Goal: Task Accomplishment & Management: Use online tool/utility

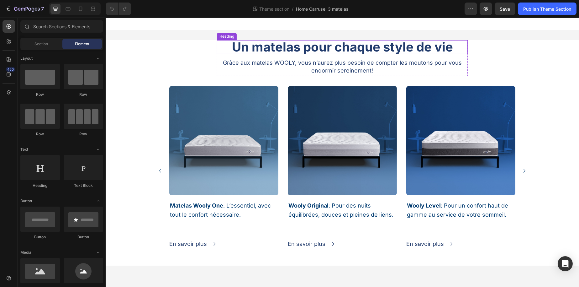
click at [364, 52] on span "Un matelas pour chaque style de vie" at bounding box center [342, 46] width 221 height 15
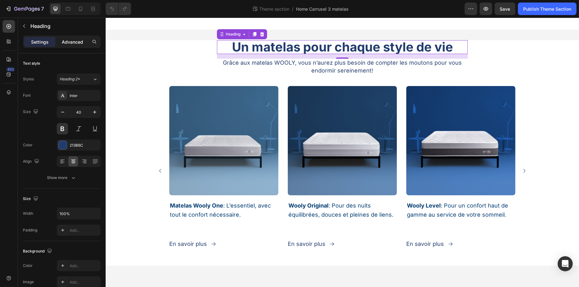
click at [72, 37] on div "Advanced" at bounding box center [72, 42] width 31 height 10
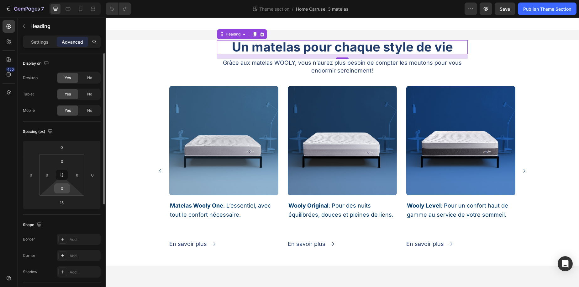
click at [64, 192] on input "0" at bounding box center [62, 188] width 13 height 9
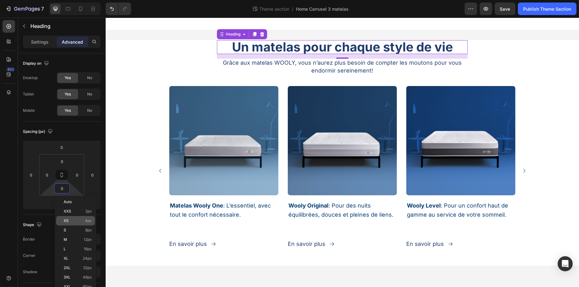
click at [72, 221] on p "XS 4px" at bounding box center [78, 220] width 28 height 4
type input "4"
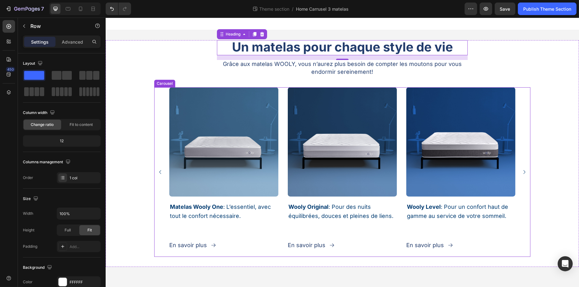
click at [152, 147] on div "Image [PERSON_NAME] One : L’essentiel, avec tout le confort nécessaire. Heading…" at bounding box center [342, 176] width 474 height 179
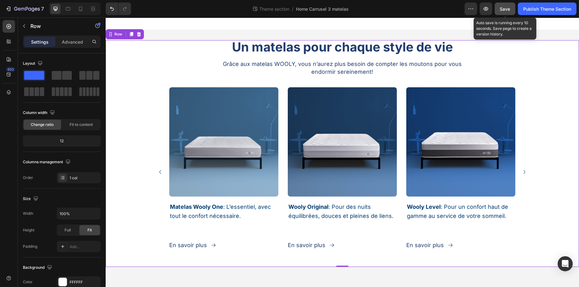
click at [504, 8] on span "Save" at bounding box center [505, 8] width 10 height 5
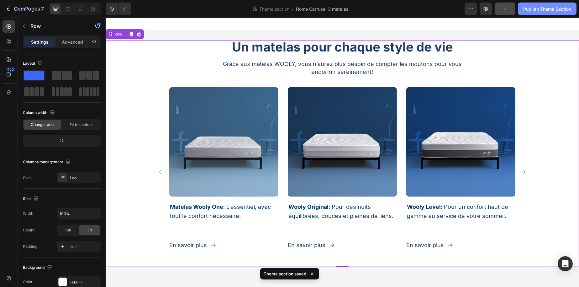
click at [533, 10] on div "Publish Theme Section" at bounding box center [548, 9] width 48 height 7
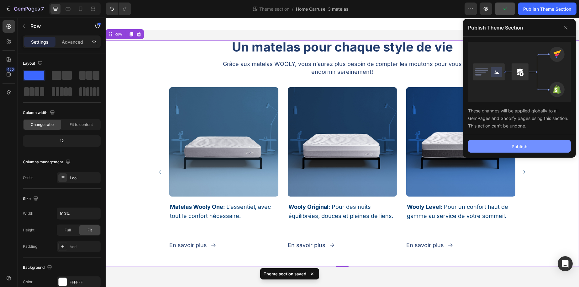
click at [526, 143] on div "Publish" at bounding box center [520, 146] width 16 height 7
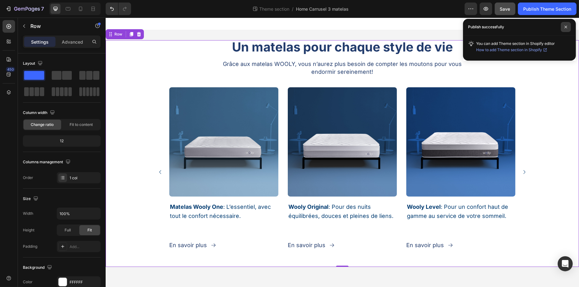
click at [568, 28] on span at bounding box center [566, 27] width 10 height 10
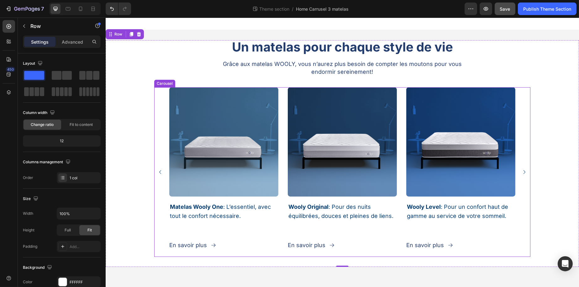
click at [160, 166] on div "Image [PERSON_NAME] One : L’essentiel, avec tout le confort nécessaire. Heading…" at bounding box center [342, 171] width 376 height 169
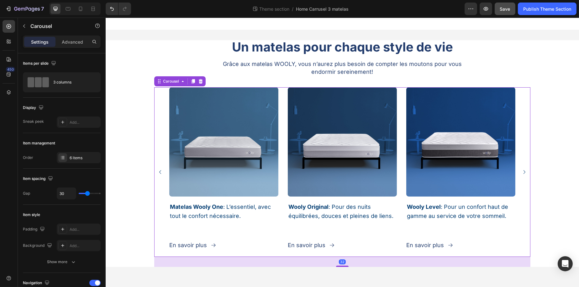
click at [161, 171] on icon "Carousel Back Arrow" at bounding box center [160, 172] width 8 height 8
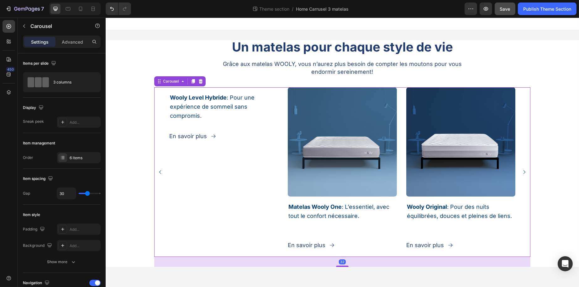
click at [161, 171] on icon "Carousel Back Arrow" at bounding box center [160, 172] width 8 height 8
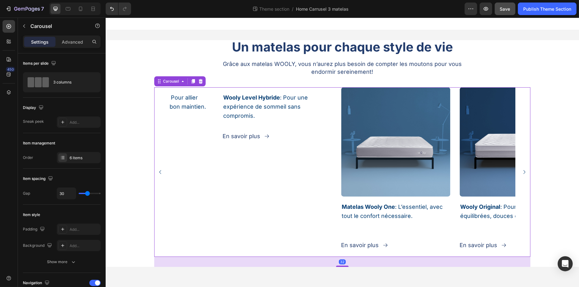
click at [161, 171] on icon "Carousel Back Arrow" at bounding box center [160, 172] width 8 height 8
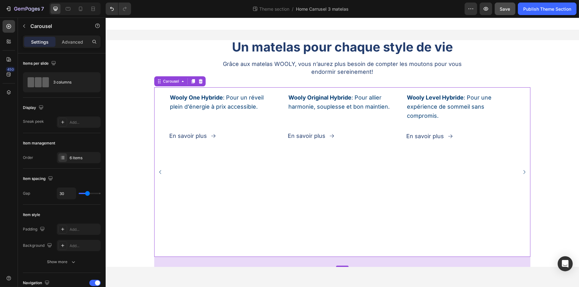
click at [161, 171] on icon "Carousel Back Arrow" at bounding box center [160, 172] width 8 height 8
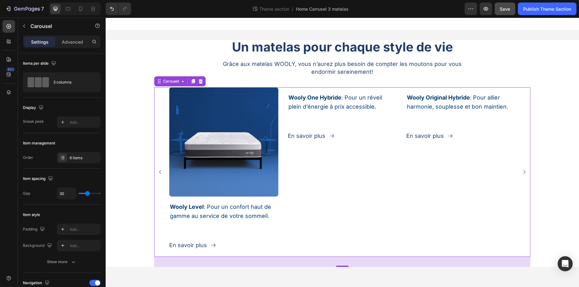
click at [161, 171] on icon "Carousel Back Arrow" at bounding box center [160, 172] width 8 height 8
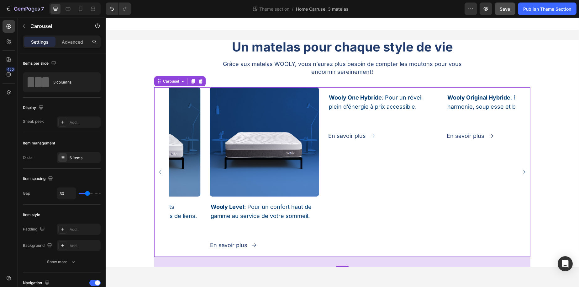
click at [161, 171] on icon "Carousel Back Arrow" at bounding box center [160, 172] width 8 height 8
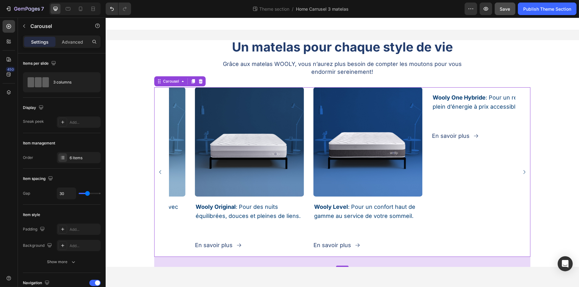
click at [161, 171] on icon "Carousel Back Arrow" at bounding box center [160, 172] width 8 height 8
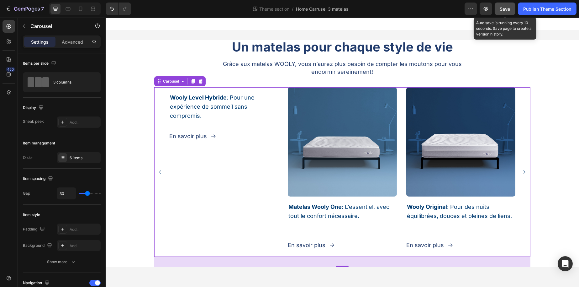
click at [506, 6] on span "Save" at bounding box center [505, 8] width 10 height 5
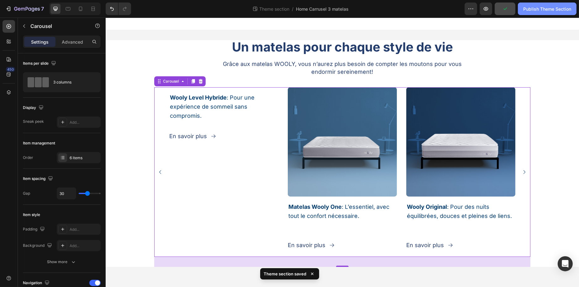
click at [541, 11] on div "Publish Theme Section" at bounding box center [548, 9] width 48 height 7
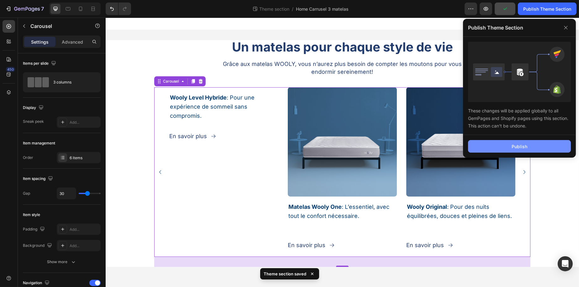
click at [491, 147] on button "Publish" at bounding box center [519, 146] width 103 height 13
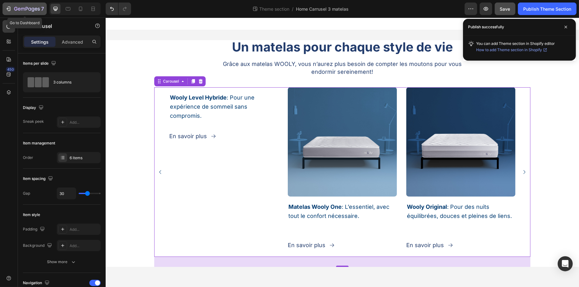
click at [29, 14] on button "7" at bounding box center [25, 9] width 44 height 13
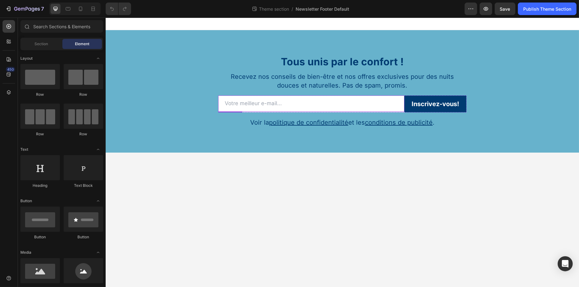
click at [284, 105] on input "email" at bounding box center [311, 103] width 186 height 16
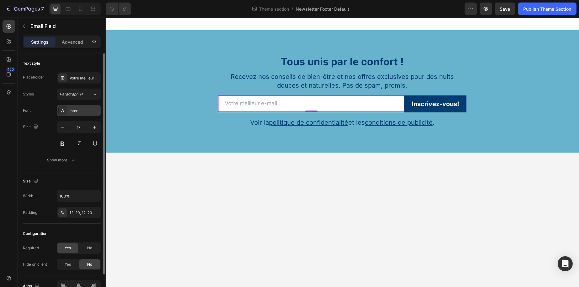
scroll to position [34, 0]
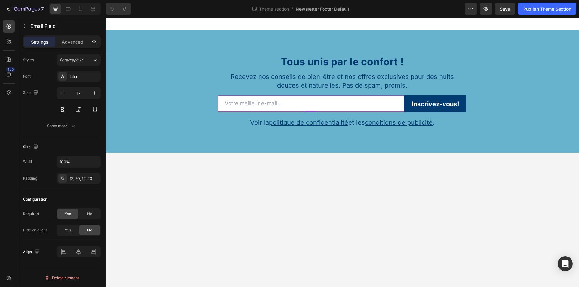
click at [285, 110] on input "email" at bounding box center [311, 103] width 186 height 16
click at [77, 45] on div "Advanced" at bounding box center [72, 42] width 31 height 10
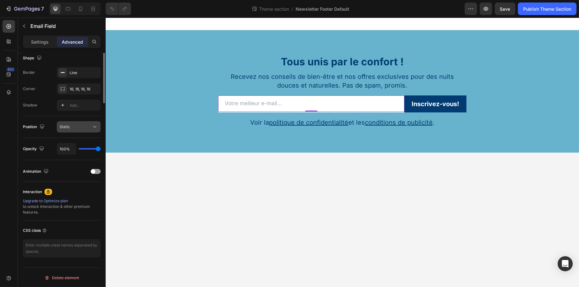
scroll to position [0, 0]
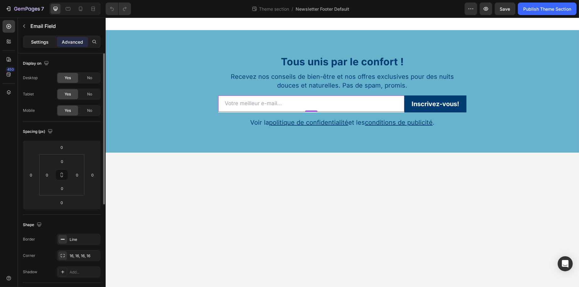
click at [48, 45] on div "Settings" at bounding box center [39, 42] width 31 height 10
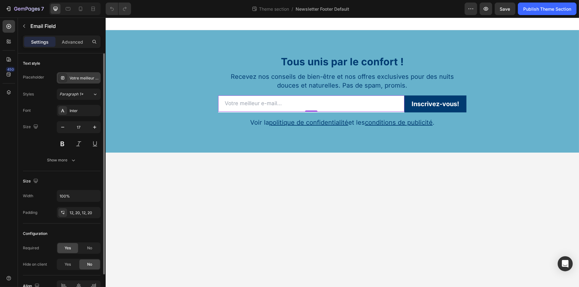
click at [79, 76] on div "Votre meilleur e-mail..." at bounding box center [84, 78] width 29 height 6
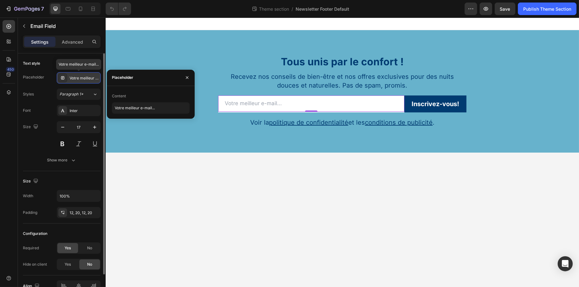
click at [79, 76] on div "Votre meilleur e-mail..." at bounding box center [84, 78] width 29 height 6
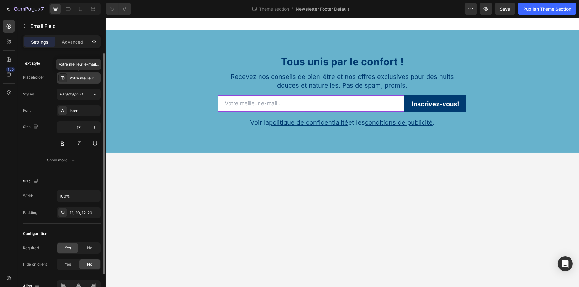
scroll to position [34, 0]
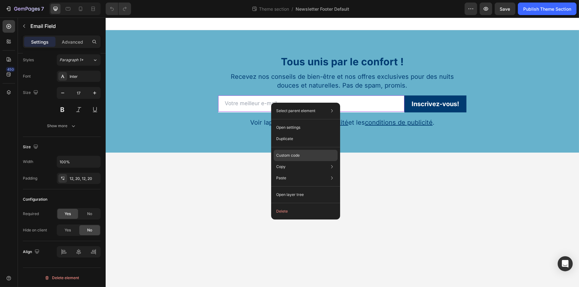
click at [301, 172] on div "Custom code" at bounding box center [306, 177] width 64 height 11
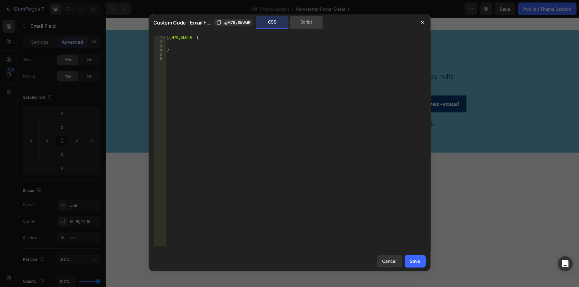
click at [296, 26] on div "Script" at bounding box center [306, 22] width 33 height 13
click at [274, 24] on div "CSS" at bounding box center [272, 22] width 33 height 13
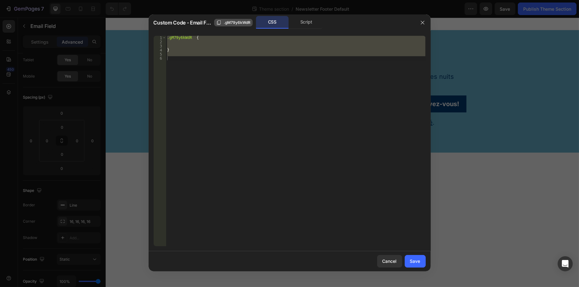
click at [241, 23] on span ".gM79y6kWdR" at bounding box center [237, 23] width 27 height 6
click at [417, 25] on div at bounding box center [423, 22] width 16 height 16
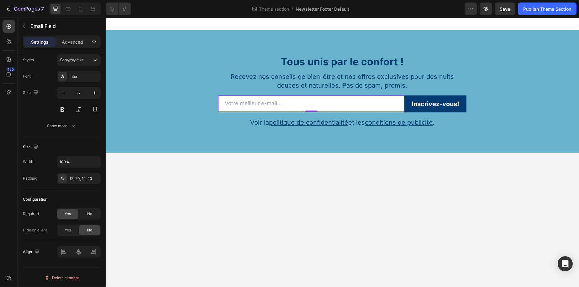
click at [338, 107] on input "email" at bounding box center [311, 103] width 186 height 16
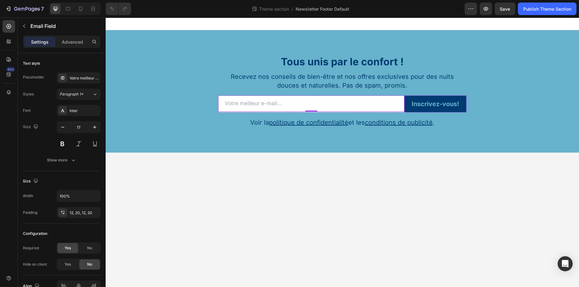
click at [418, 96] on button "Inscrivez-vous!" at bounding box center [435, 103] width 62 height 17
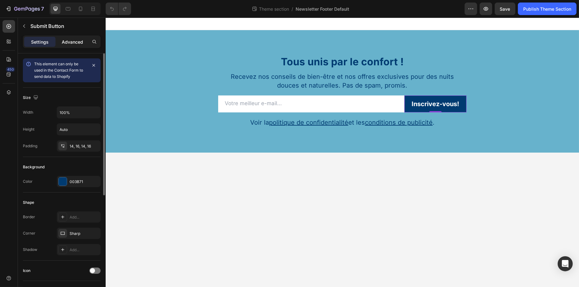
click at [83, 37] on div "Advanced" at bounding box center [72, 42] width 31 height 10
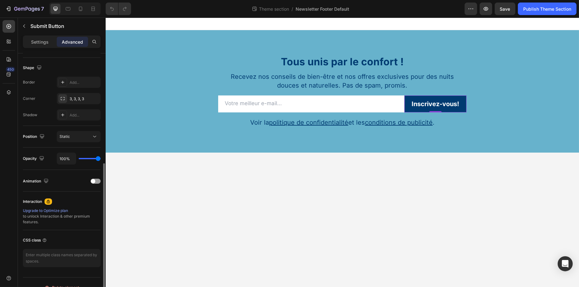
scroll to position [167, 0]
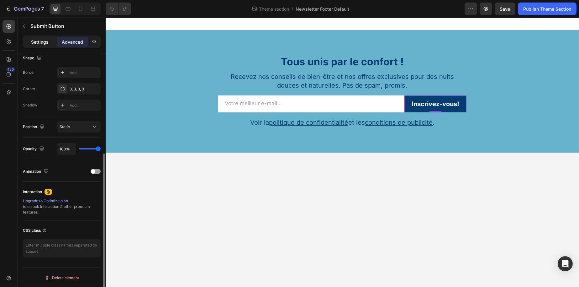
click at [48, 45] on p "Settings" at bounding box center [40, 42] width 18 height 7
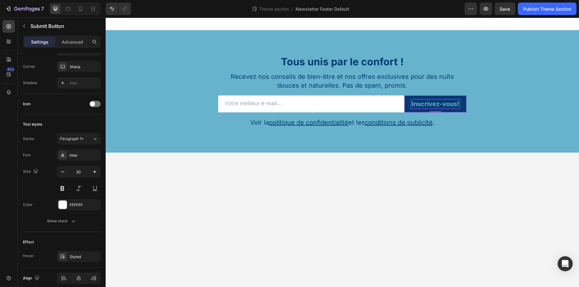
click at [452, 102] on div "Inscrivez-vous!" at bounding box center [436, 104] width 48 height 8
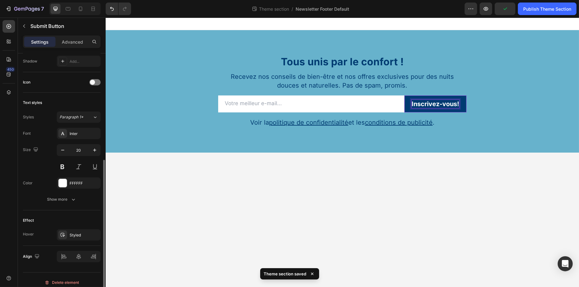
scroll to position [193, 0]
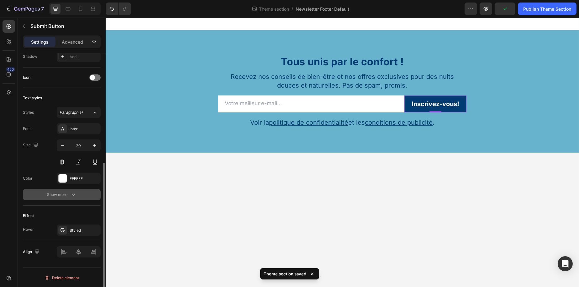
click at [69, 195] on div "Show more" at bounding box center [61, 194] width 29 height 6
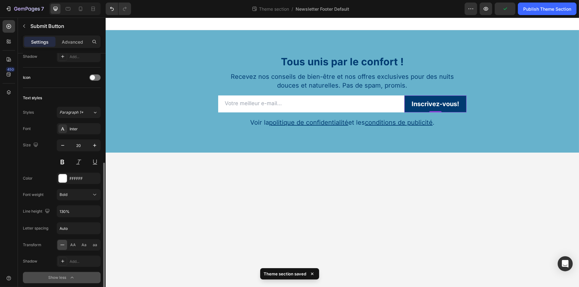
scroll to position [275, 0]
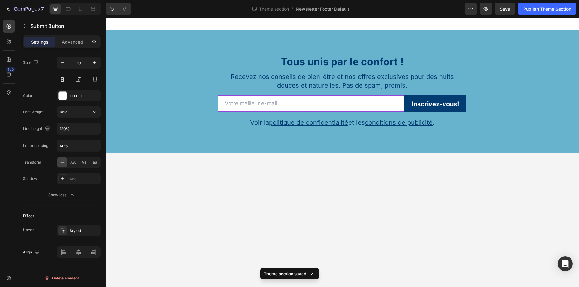
click at [283, 99] on input "email" at bounding box center [311, 103] width 186 height 16
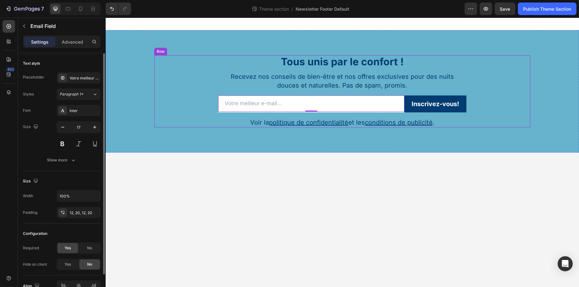
click at [187, 113] on div "Tous unis par le confort ! Heading Recevez nos conseils de bien-être et nos off…" at bounding box center [342, 91] width 376 height 72
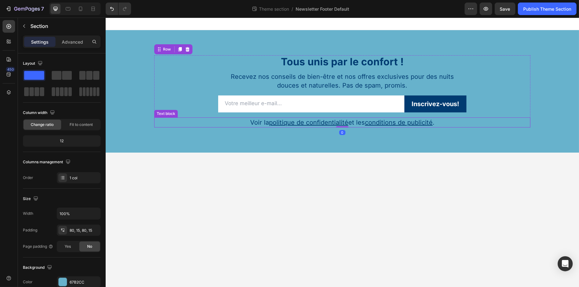
click at [145, 126] on div "Tous unis par le confort ! Heading Recevez nos conseils de bien-être et nos off…" at bounding box center [342, 91] width 464 height 72
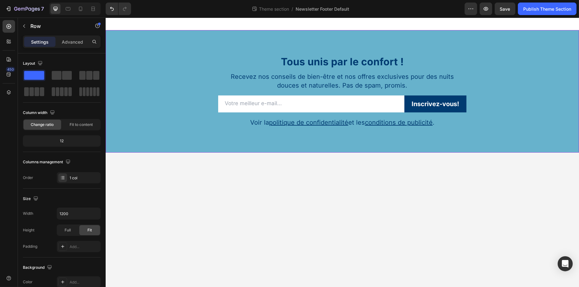
click at [189, 114] on div "Tous unis par le confort ! Heading Recevez nos conseils de bien-être et nos off…" at bounding box center [342, 91] width 376 height 72
click at [469, 102] on div "Tous unis par le confort ! Heading Recevez nos conseils de bien-être et nos off…" at bounding box center [342, 91] width 376 height 72
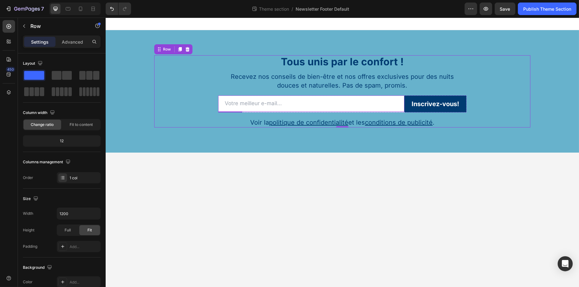
click at [223, 100] on input "email" at bounding box center [311, 103] width 186 height 16
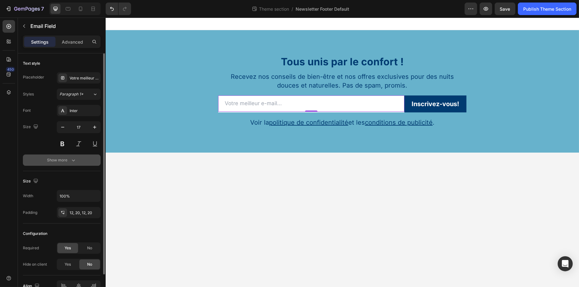
click at [68, 161] on div "Show more" at bounding box center [61, 160] width 29 height 6
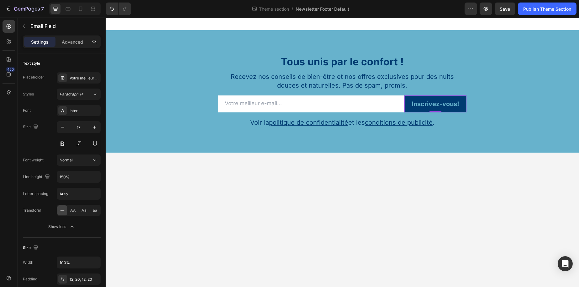
click at [436, 109] on button "Inscrivez-vous!" at bounding box center [435, 103] width 62 height 17
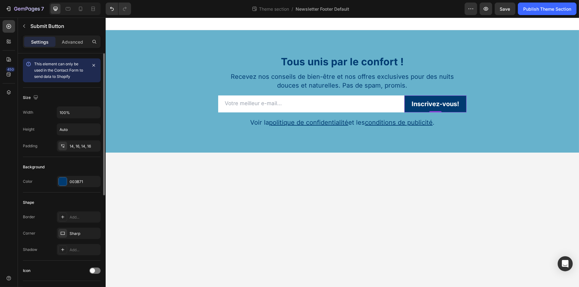
click at [80, 72] on div "This element can only be used in the Contact Form to send data to Shopify" at bounding box center [60, 70] width 53 height 19
click at [389, 108] on input "email" at bounding box center [311, 103] width 186 height 16
click at [443, 104] on p "Inscrivez-vous!" at bounding box center [436, 104] width 48 height 8
click at [94, 66] on icon "button" at bounding box center [94, 65] width 3 height 3
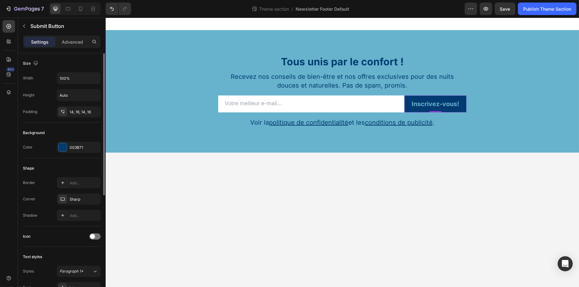
click at [407, 98] on button "Inscrivez-vous!" at bounding box center [435, 103] width 62 height 17
click at [71, 40] on p "Advanced" at bounding box center [72, 42] width 21 height 7
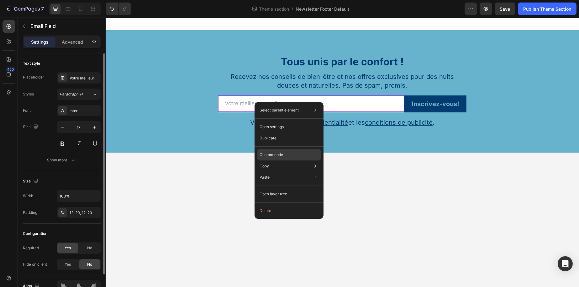
click at [284, 172] on div "Custom code" at bounding box center [289, 177] width 64 height 11
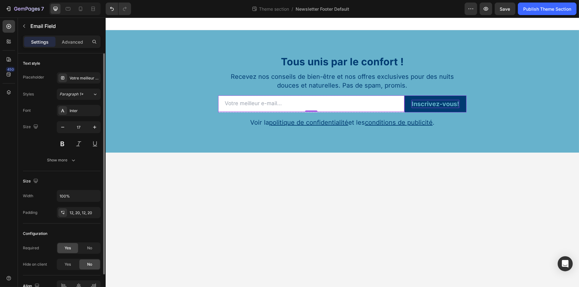
click at [417, 102] on p "Inscrivez-vous!" at bounding box center [436, 104] width 48 height 8
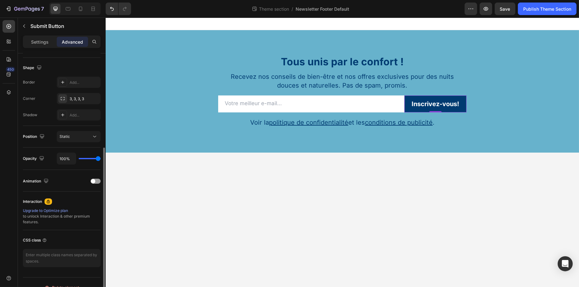
scroll to position [167, 0]
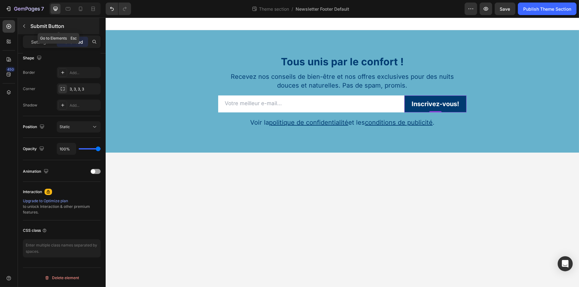
click at [32, 24] on p "Submit Button" at bounding box center [64, 26] width 68 height 8
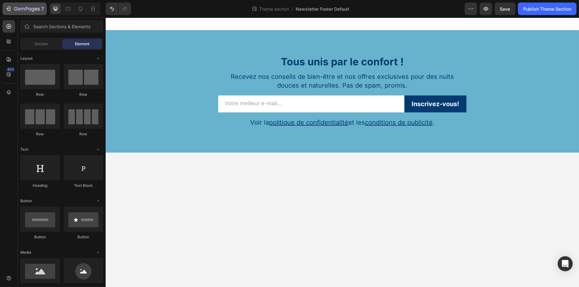
click at [8, 6] on icon "button" at bounding box center [8, 9] width 6 height 6
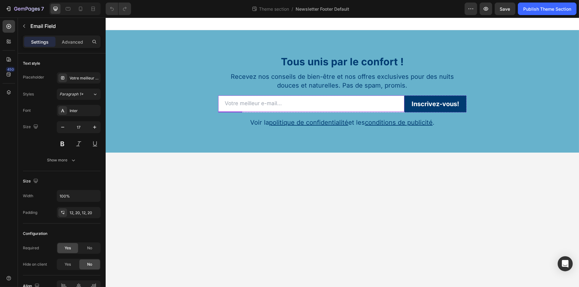
click at [256, 109] on input "email" at bounding box center [311, 103] width 186 height 16
click at [86, 81] on div "Votre meilleur e-mail..." at bounding box center [79, 77] width 44 height 11
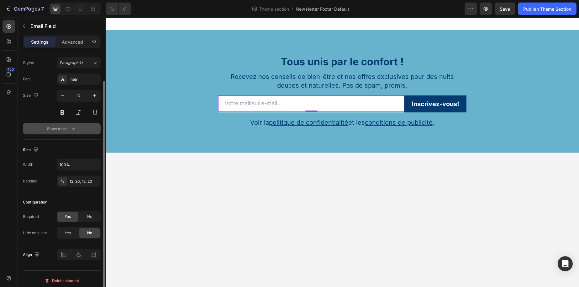
click at [74, 128] on icon "button" at bounding box center [73, 129] width 3 height 2
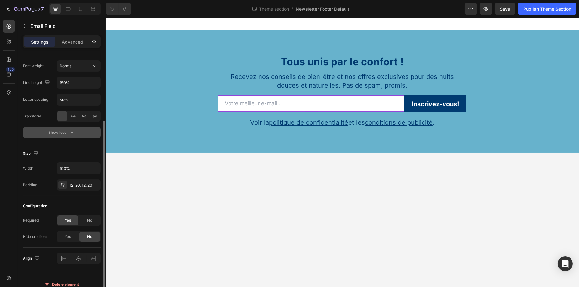
scroll to position [101, 0]
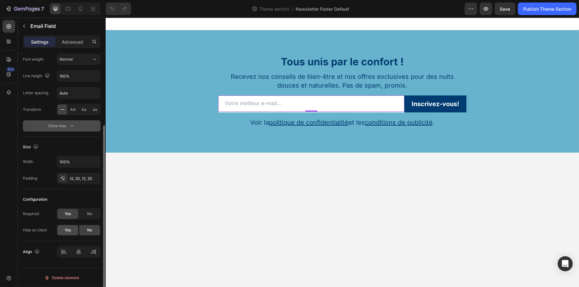
click at [75, 228] on div "Yes" at bounding box center [67, 230] width 21 height 10
click at [84, 226] on div "No" at bounding box center [89, 230] width 21 height 10
click at [68, 232] on span "Yes" at bounding box center [68, 230] width 6 height 6
click at [84, 230] on div "No" at bounding box center [89, 230] width 21 height 10
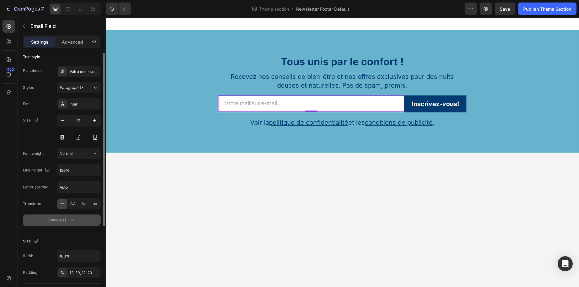
scroll to position [0, 0]
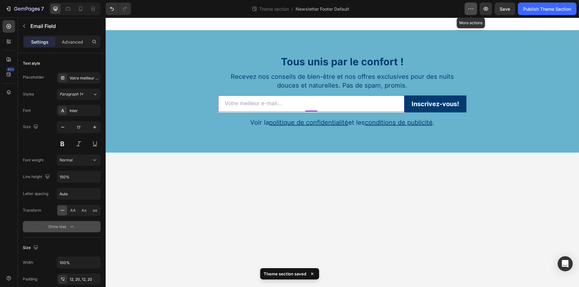
click at [466, 3] on button "button" at bounding box center [471, 9] width 13 height 13
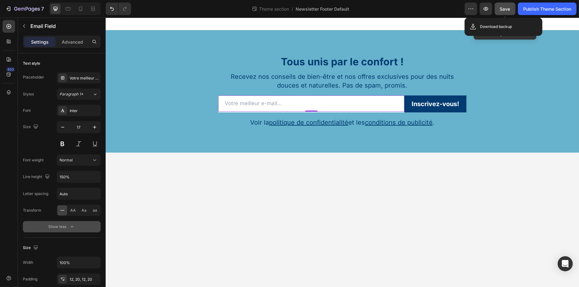
click at [508, 8] on span "Save" at bounding box center [505, 8] width 10 height 5
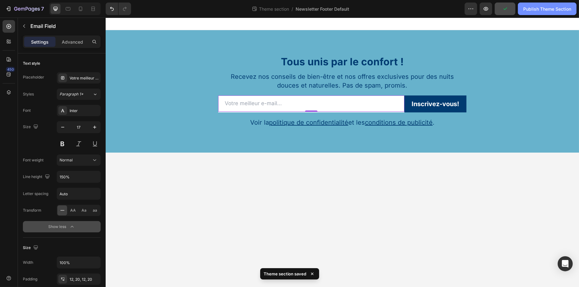
click at [536, 4] on button "Publish Theme Section" at bounding box center [547, 9] width 59 height 13
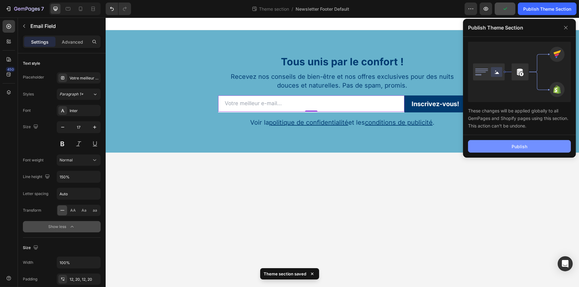
click at [532, 143] on button "Publish" at bounding box center [519, 146] width 103 height 13
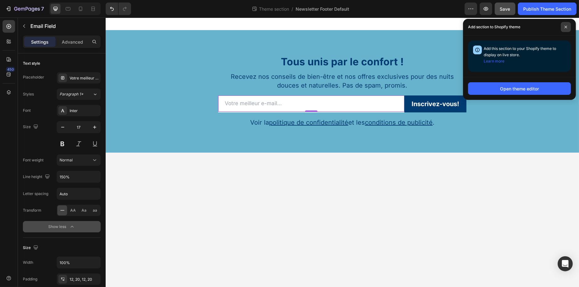
click at [565, 30] on span at bounding box center [566, 27] width 10 height 10
